Goal: Find specific page/section: Find specific page/section

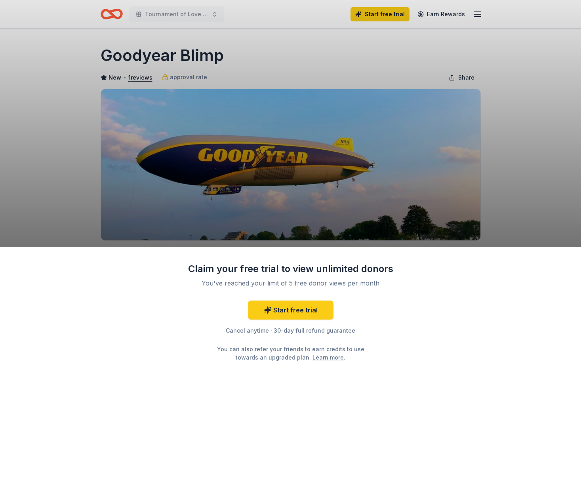
click at [508, 64] on div "Claim your free trial to view unlimited donors You've reached your limit of 5 f…" at bounding box center [290, 246] width 581 height 493
click at [477, 14] on div "Claim your free trial to view unlimited donors You've reached your limit of 5 f…" at bounding box center [290, 246] width 581 height 493
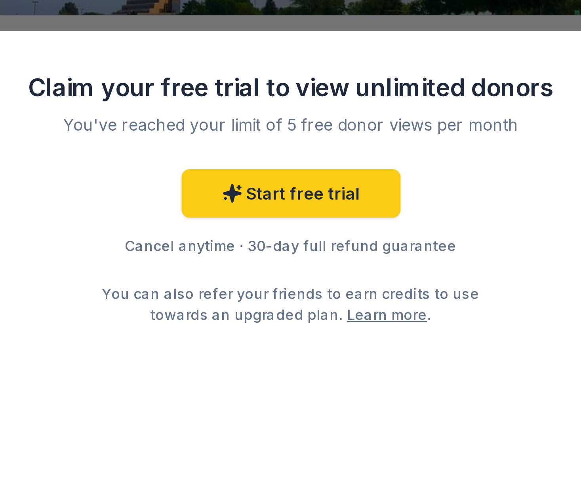
scroll to position [130, 0]
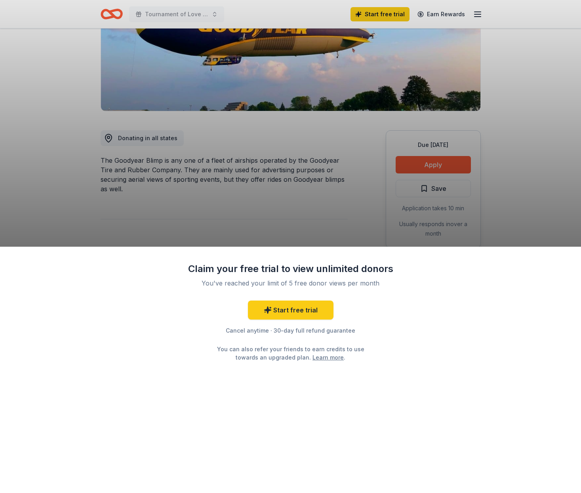
click at [298, 229] on div "Claim your free trial to view unlimited donors You've reached your limit of 5 f…" at bounding box center [290, 246] width 581 height 493
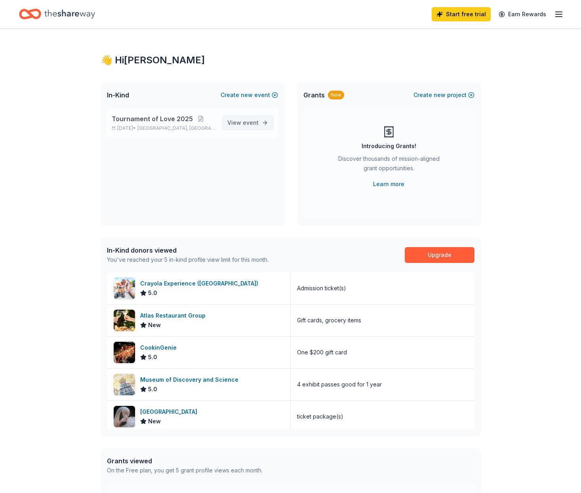
click at [237, 122] on span "View event" at bounding box center [242, 123] width 31 height 10
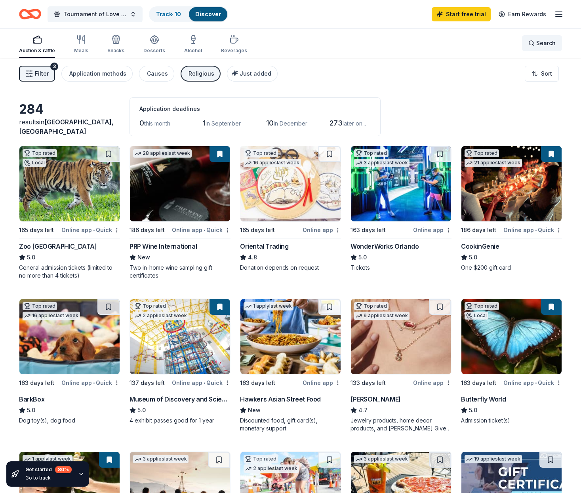
click at [535, 44] on div "Search" at bounding box center [542, 43] width 27 height 10
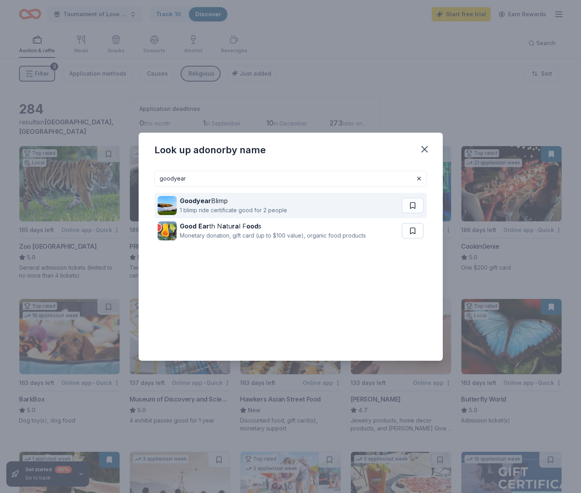
type input "goodyear"
click at [365, 204] on div "Goodyear Blimp 1 blimp ride certificate good for 2 people" at bounding box center [280, 205] width 244 height 25
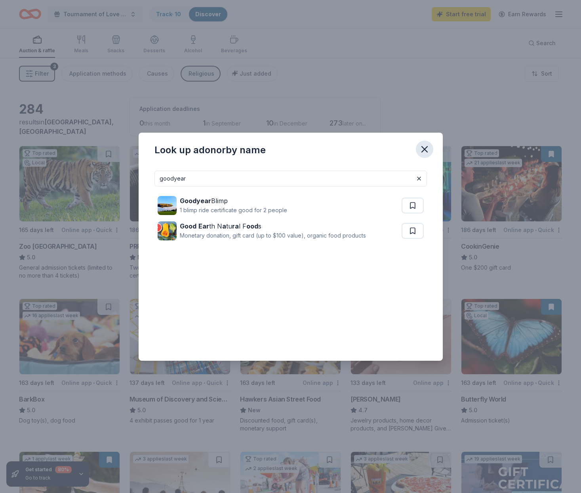
click at [424, 147] on icon "button" at bounding box center [424, 149] width 11 height 11
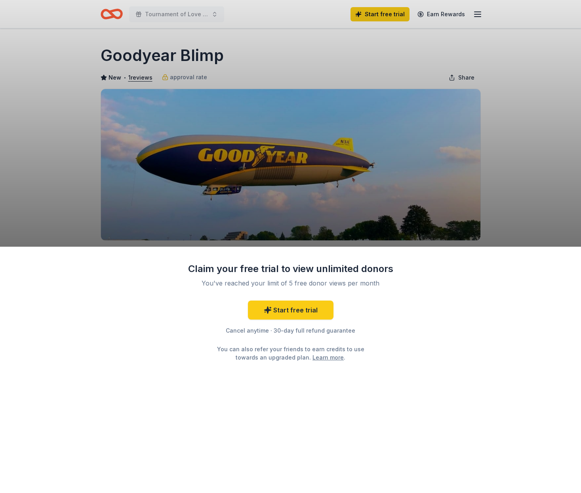
click at [514, 193] on div "Claim your free trial to view unlimited donors You've reached your limit of 5 f…" at bounding box center [290, 246] width 581 height 493
